Goal: Task Accomplishment & Management: Manage account settings

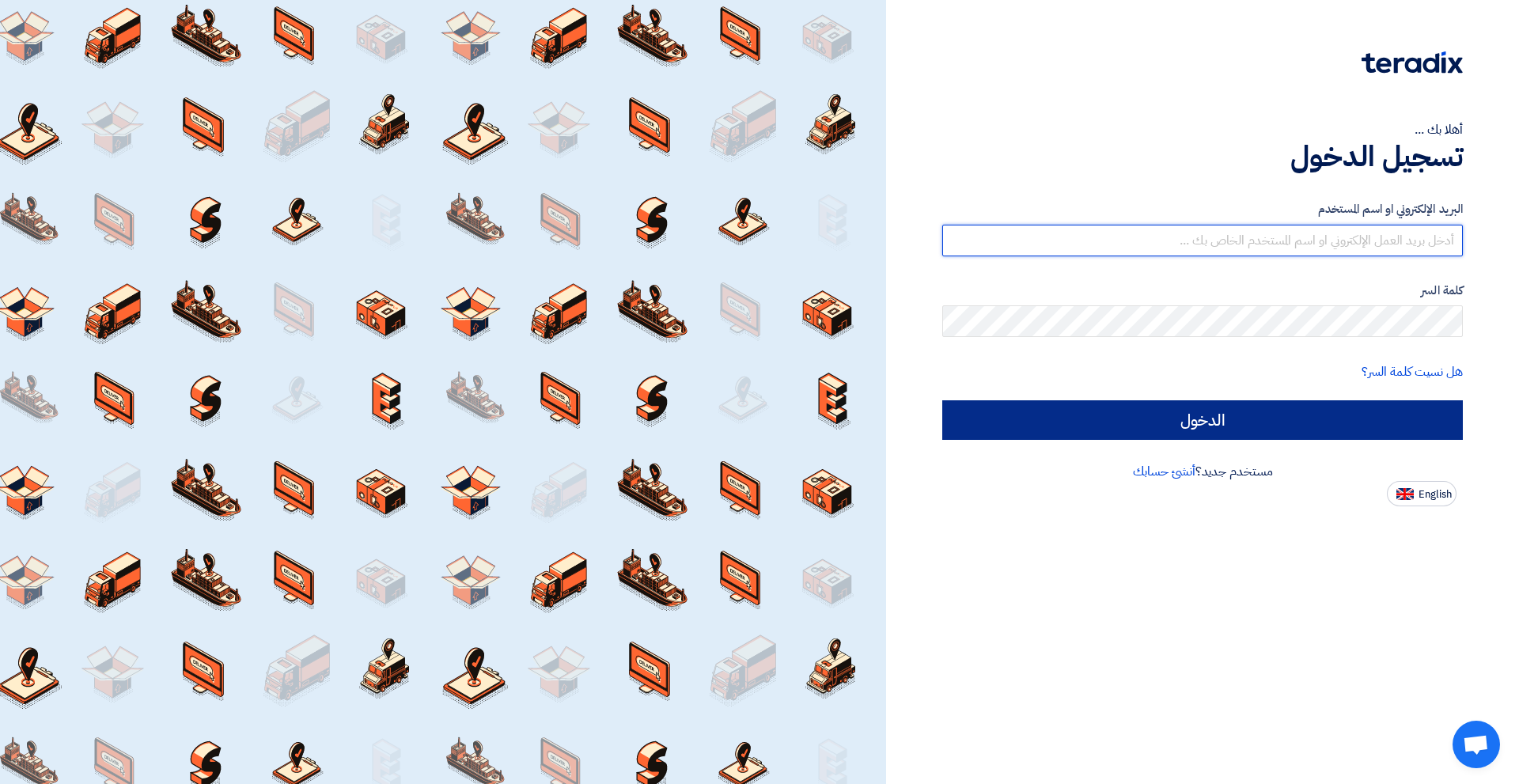
type input "[EMAIL_ADDRESS][DOMAIN_NAME]"
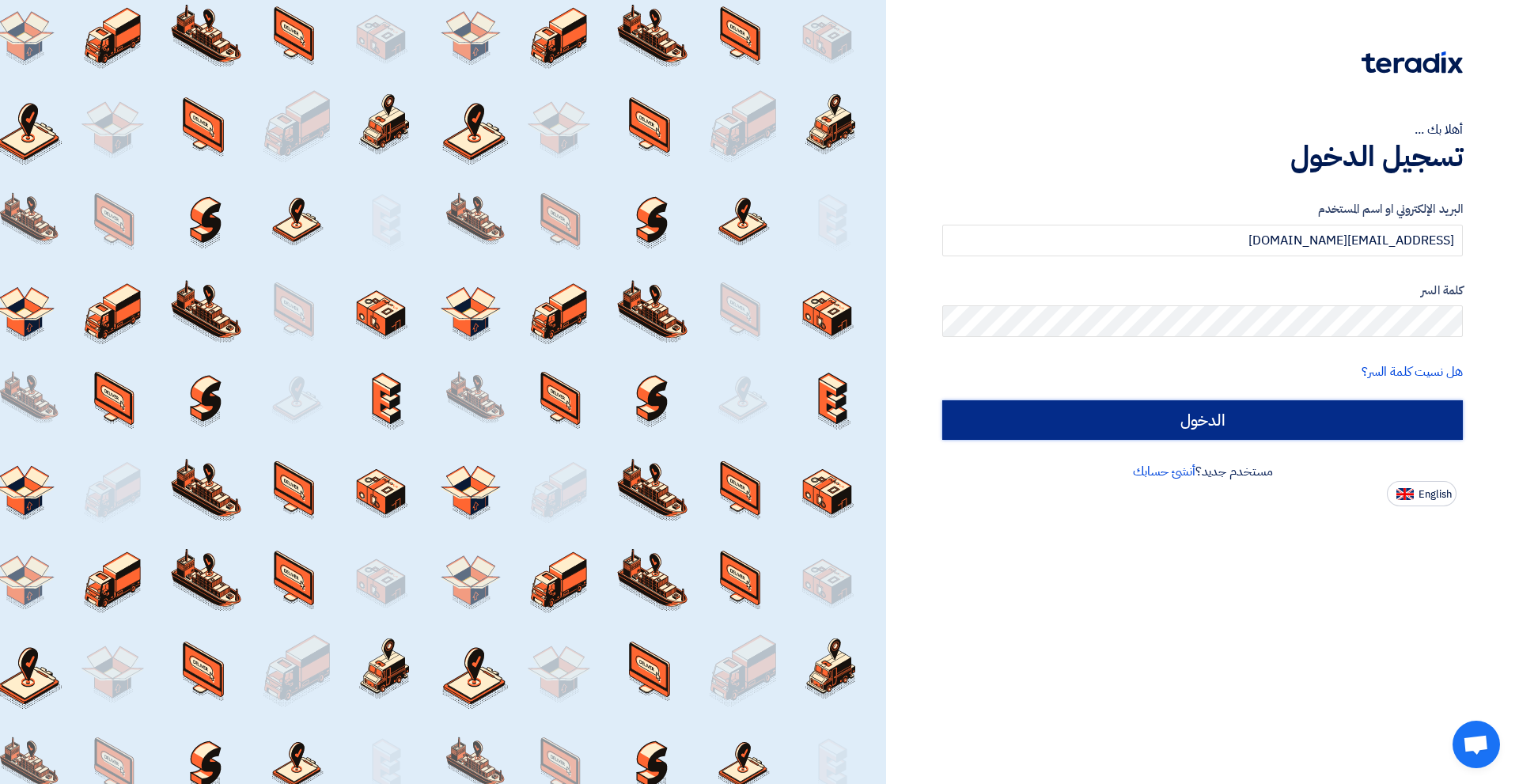
click at [1203, 426] on input "الدخول" at bounding box center [1202, 420] width 520 height 40
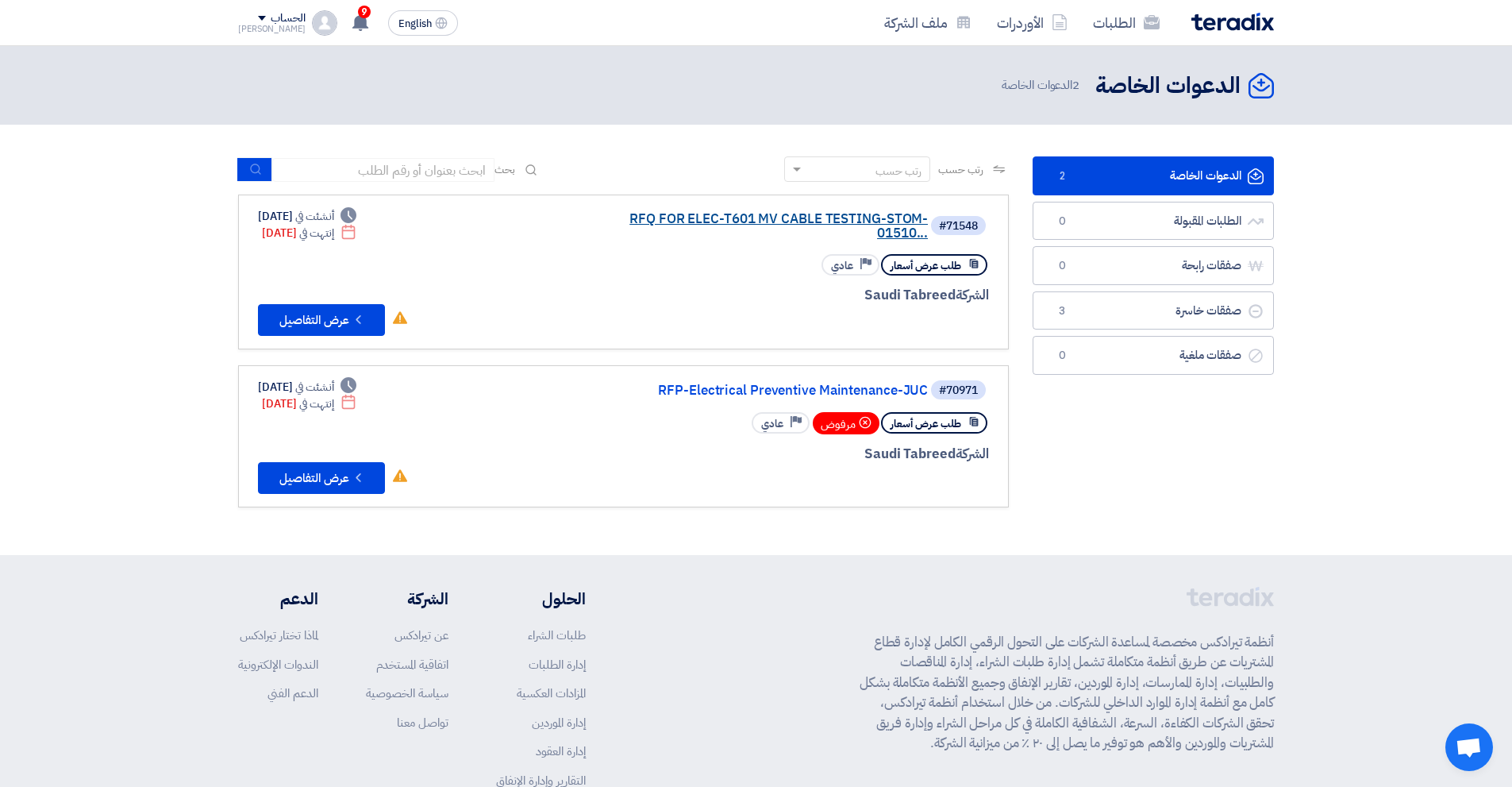
click at [703, 229] on link "RFQ FOR ELEC-T601 MV CABLE TESTING-STOM-01510..." at bounding box center [769, 226] width 317 height 28
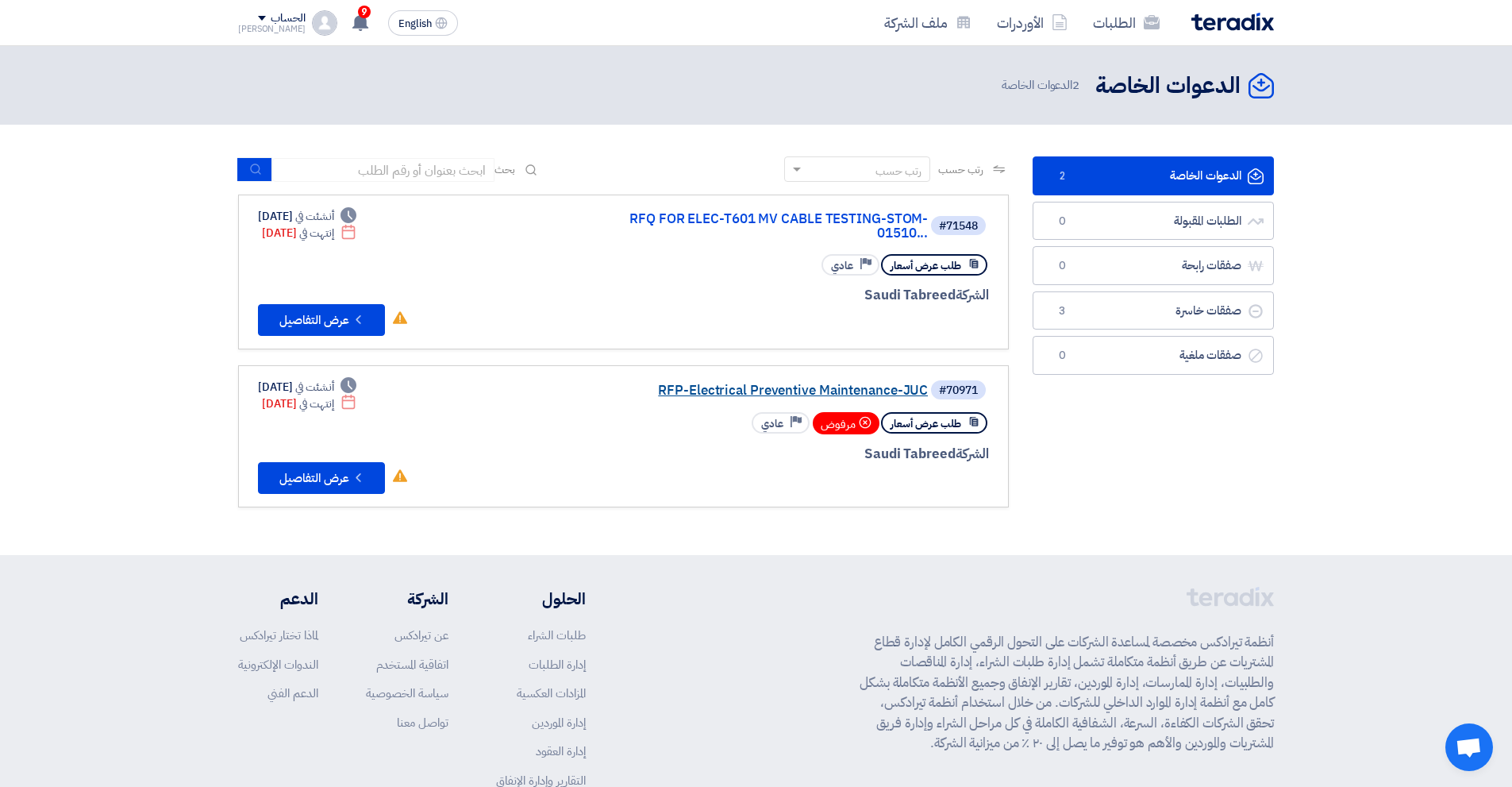
click at [677, 394] on link "RFP-Electrical Preventive Maintenance-JUC" at bounding box center [769, 390] width 317 height 15
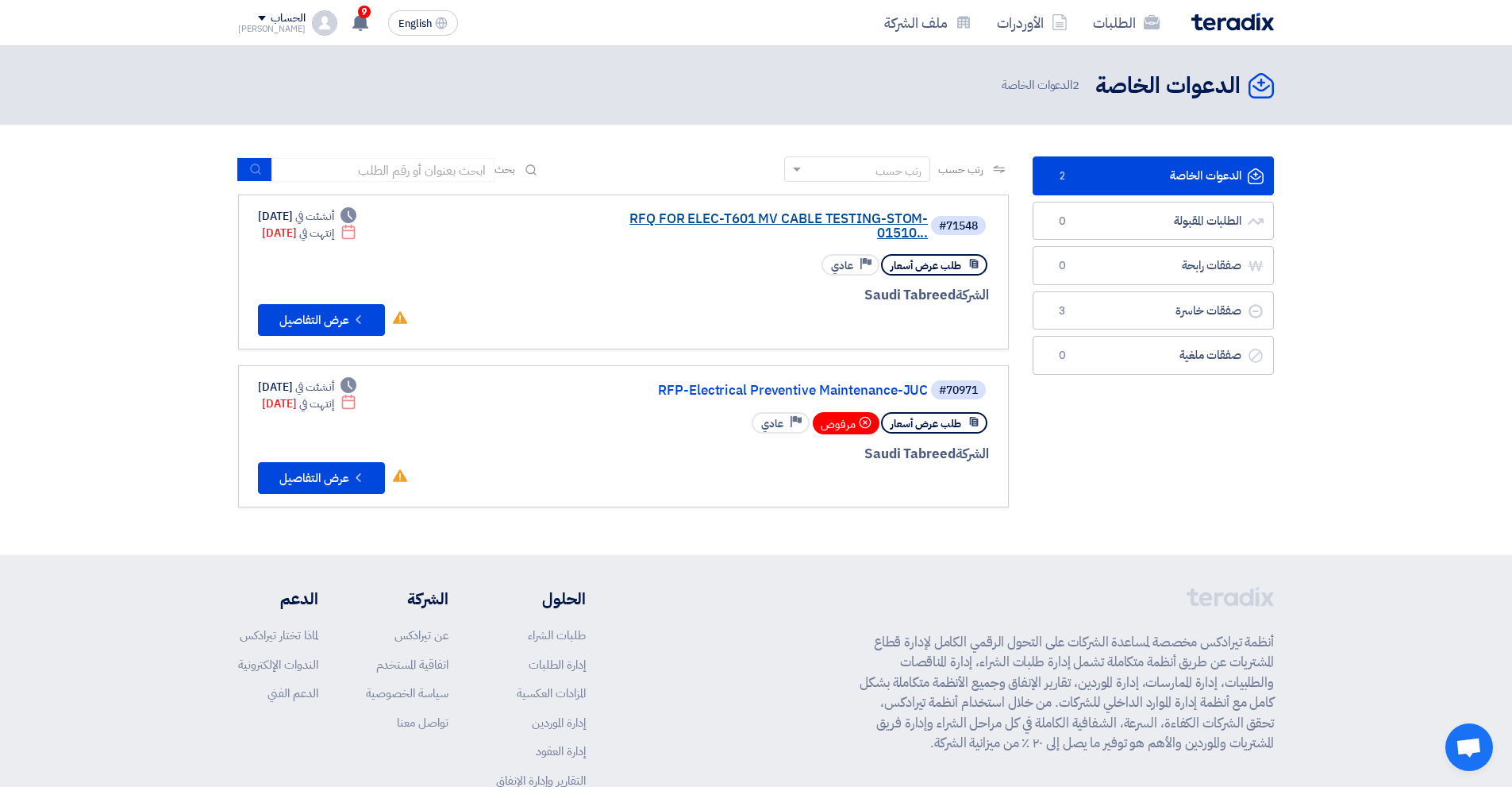
click at [783, 219] on link "RFQ FOR ELEC-T601 MV CABLE TESTING-STOM-01510..." at bounding box center [769, 226] width 317 height 28
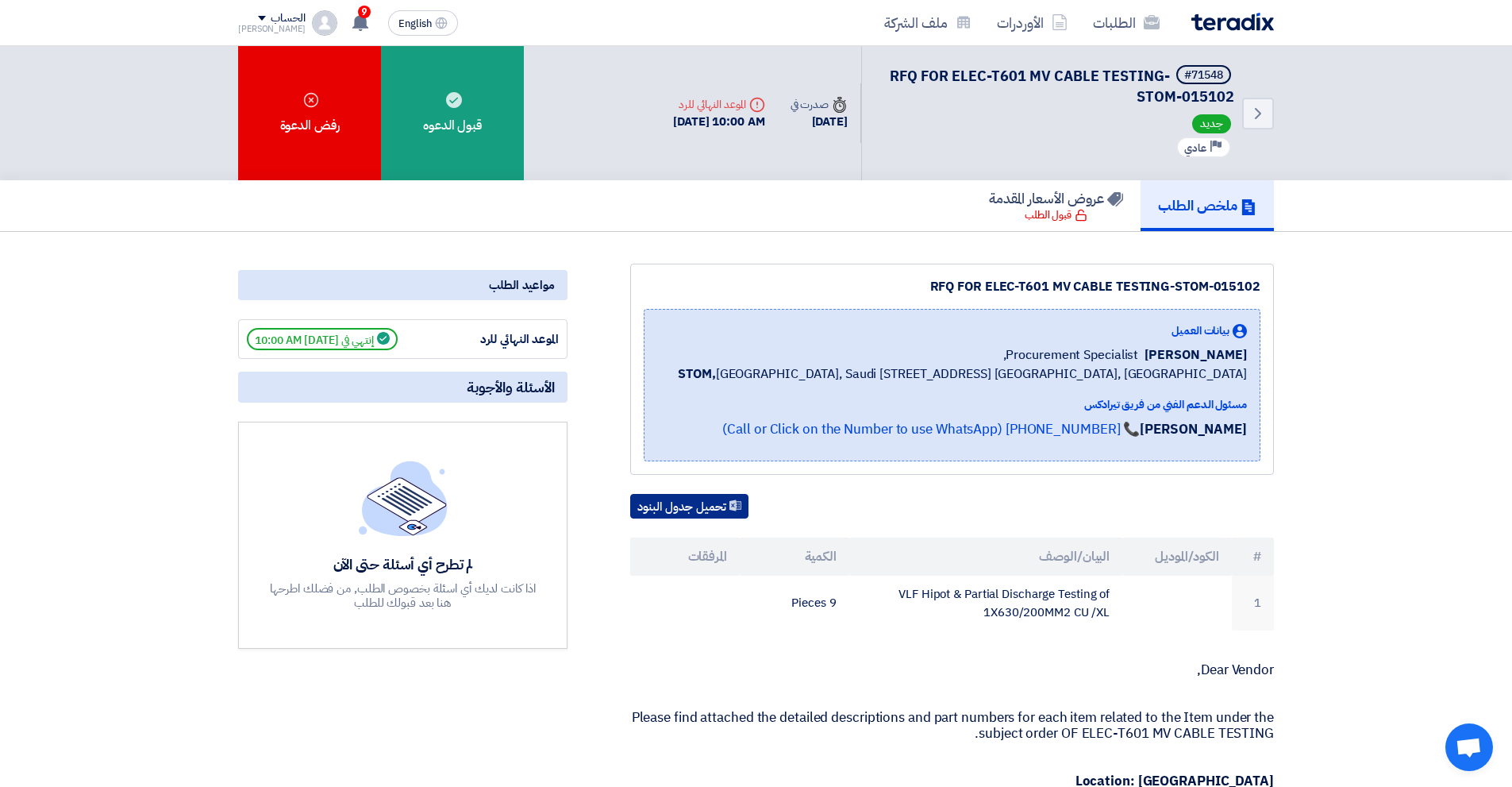
click at [656, 519] on button "تحميل جدول البنود" at bounding box center [688, 506] width 118 height 25
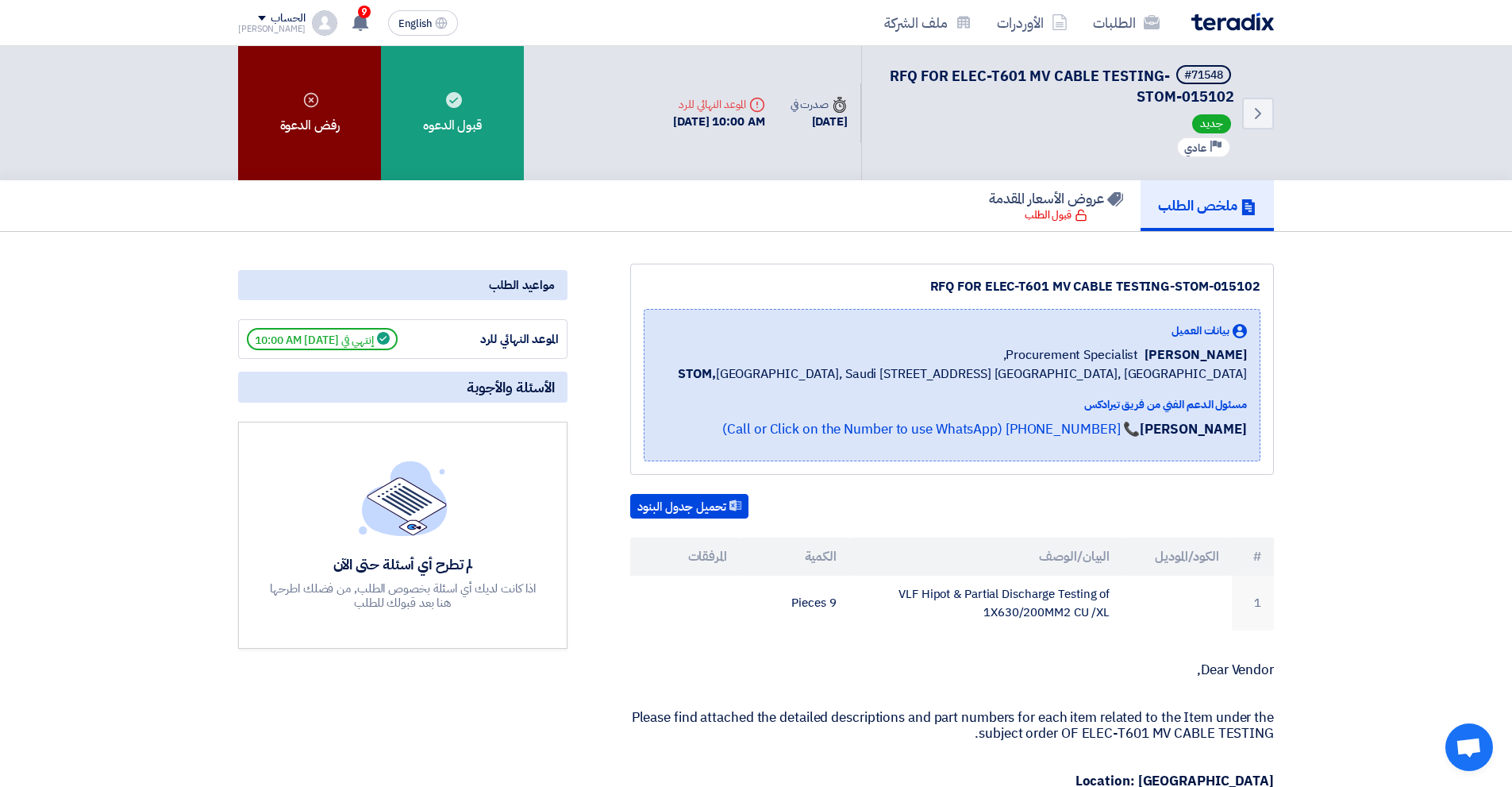
click at [342, 106] on div "رفض الدعوة" at bounding box center [310, 112] width 143 height 134
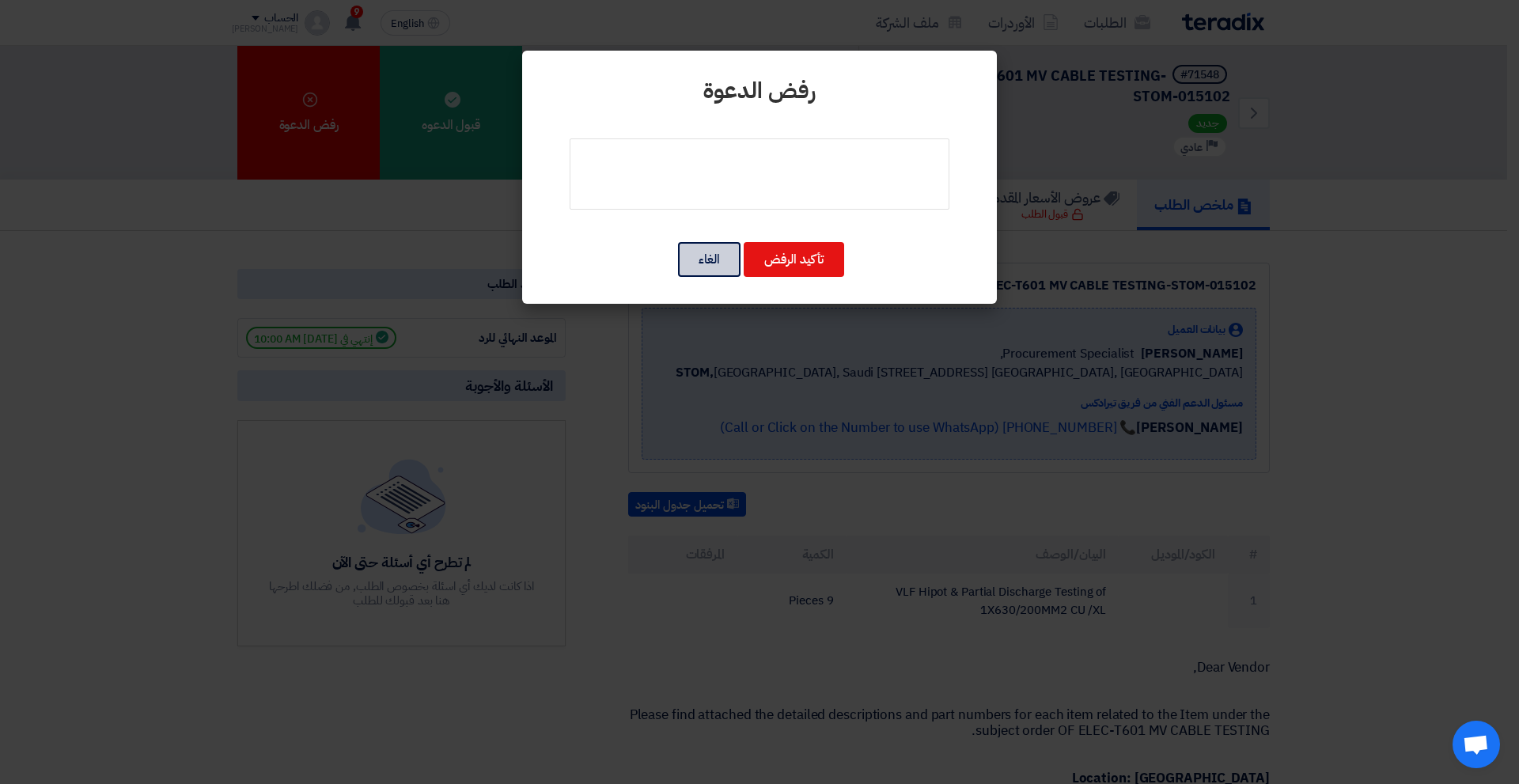
click at [701, 255] on button "الغاء" at bounding box center [709, 260] width 63 height 34
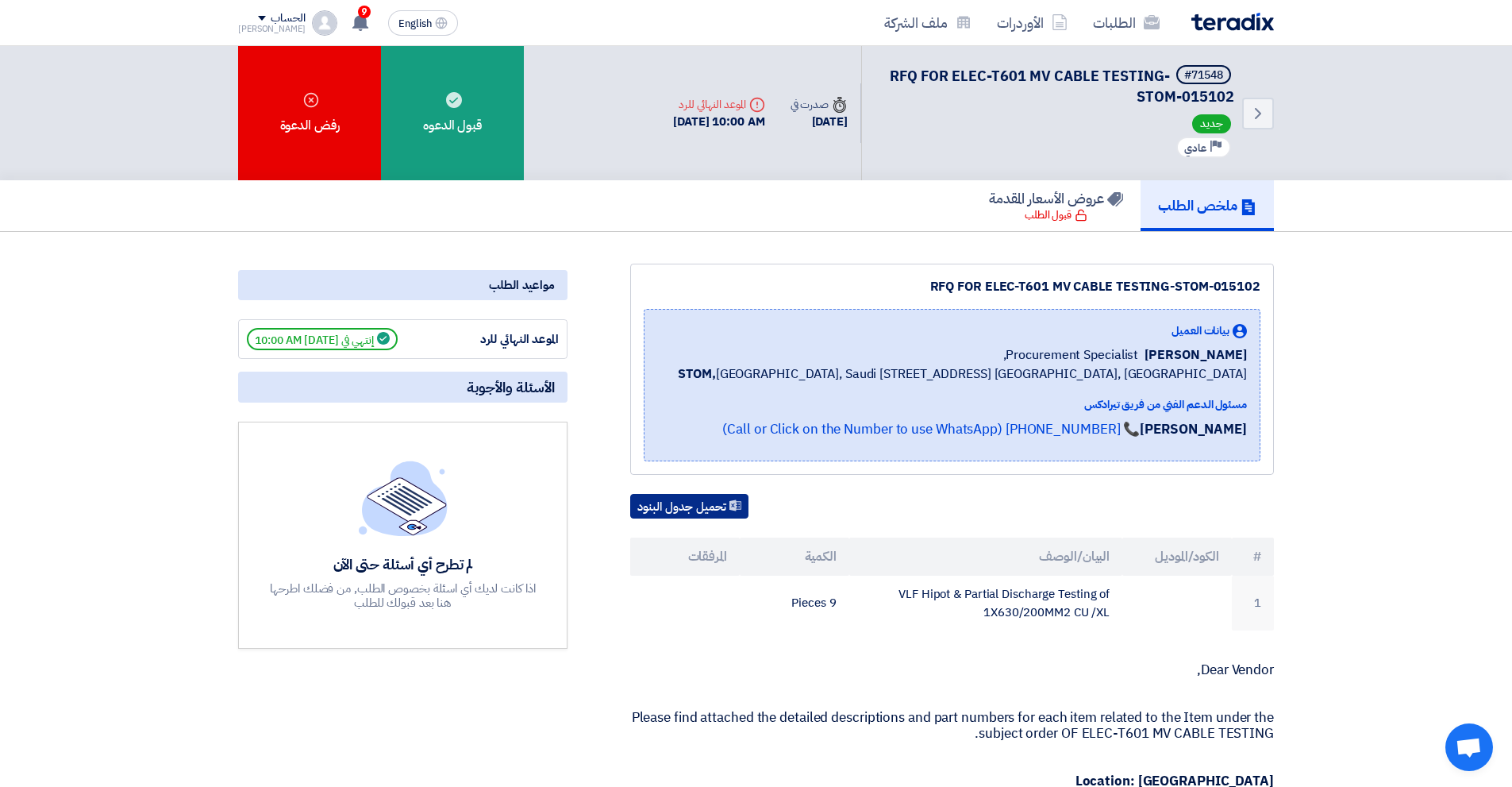
click at [701, 519] on button "تحميل جدول البنود" at bounding box center [688, 506] width 118 height 25
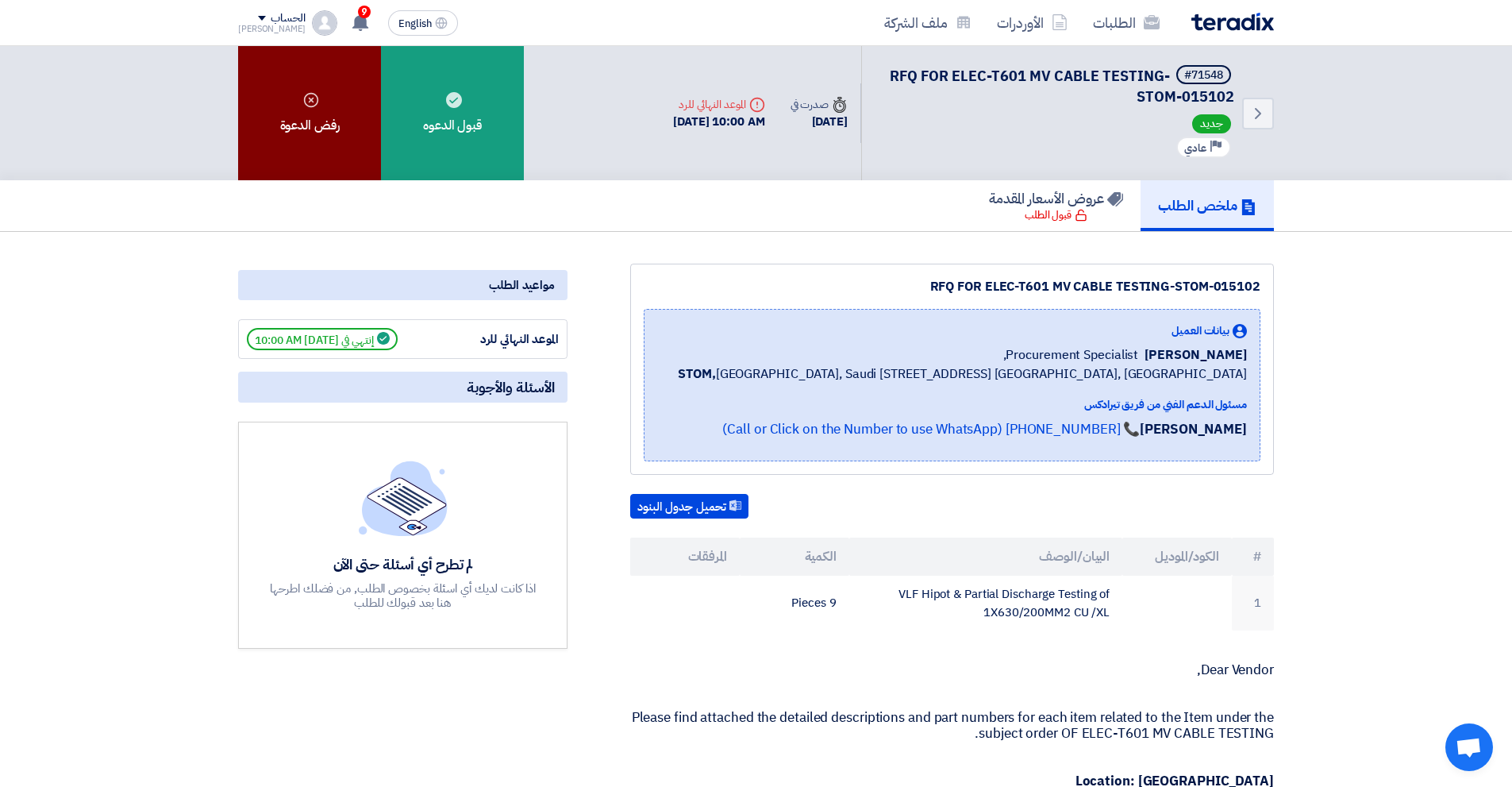
click at [323, 113] on div "رفض الدعوة" at bounding box center [310, 112] width 143 height 134
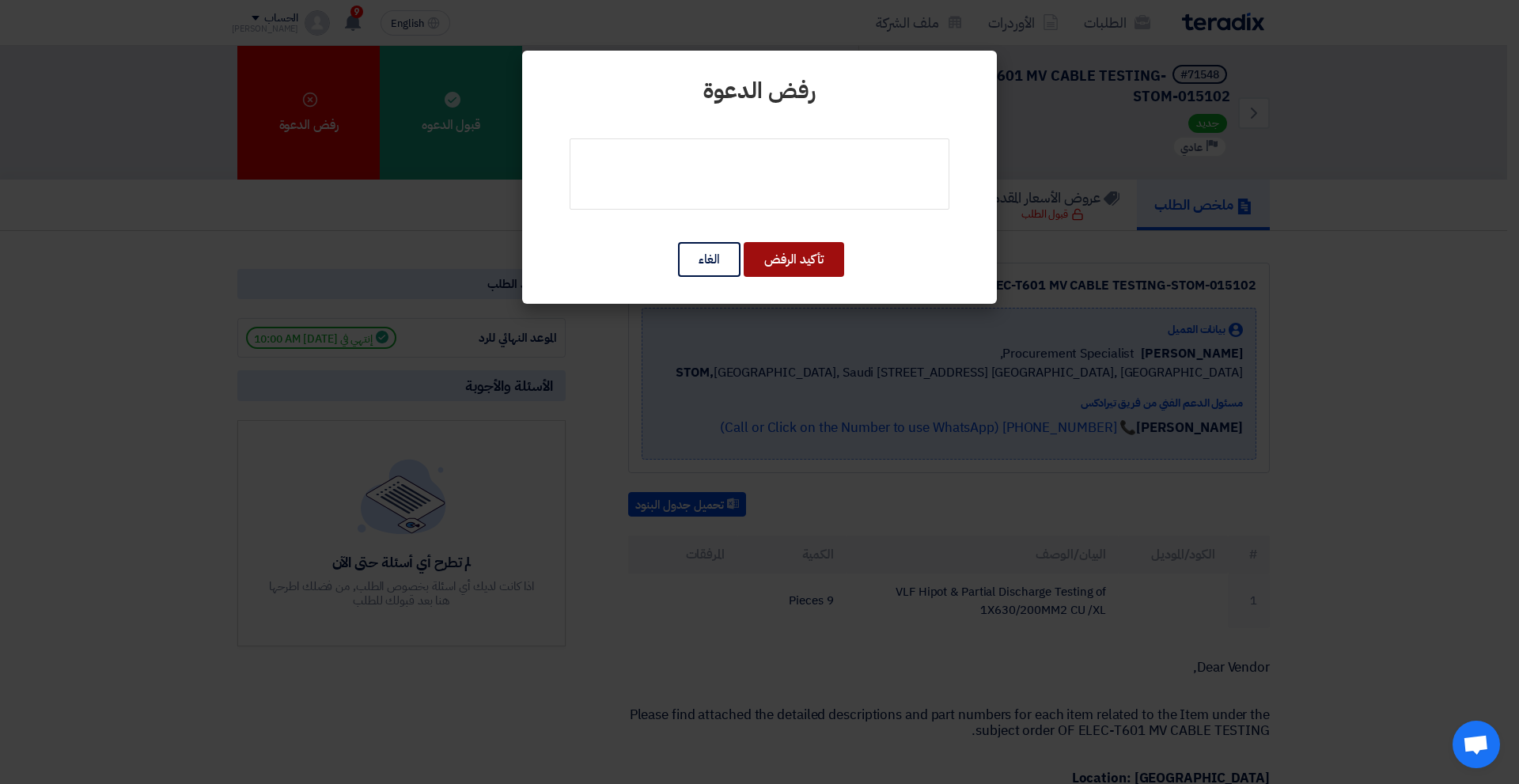
click at [823, 255] on button "تأكيد الرفض" at bounding box center [794, 260] width 101 height 34
